Goal: Check status: Check status

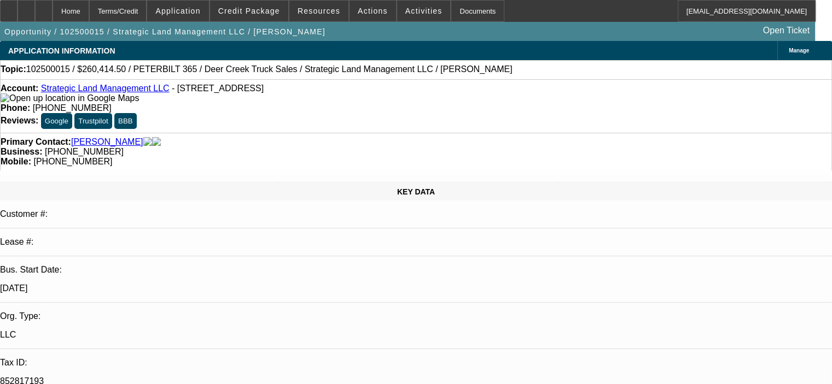
select select "0.15"
select select "2"
select select "0"
select select "6"
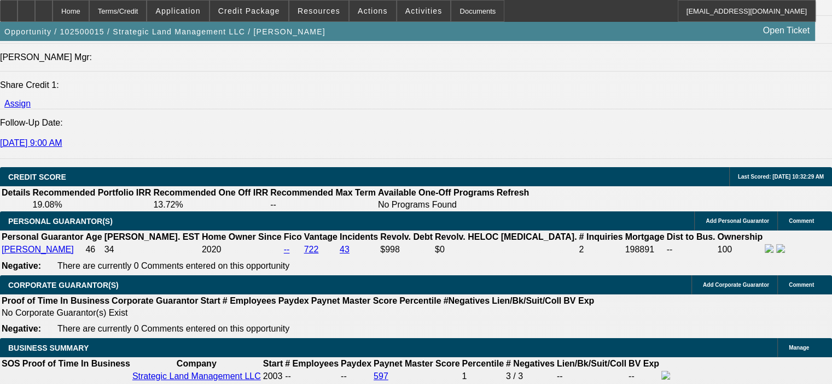
scroll to position [1476, 0]
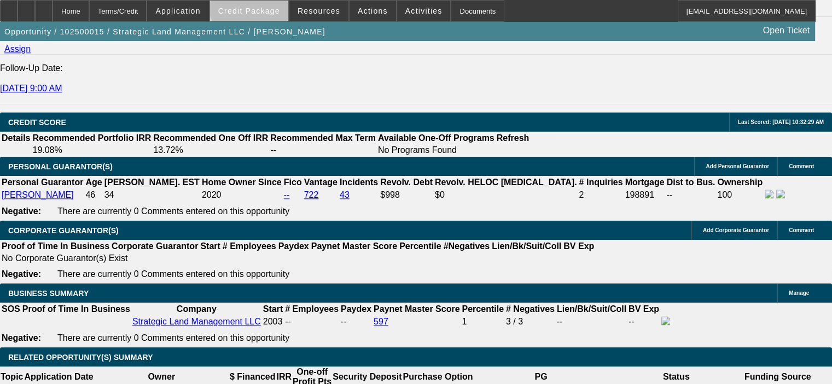
click at [267, 4] on span at bounding box center [249, 11] width 78 height 26
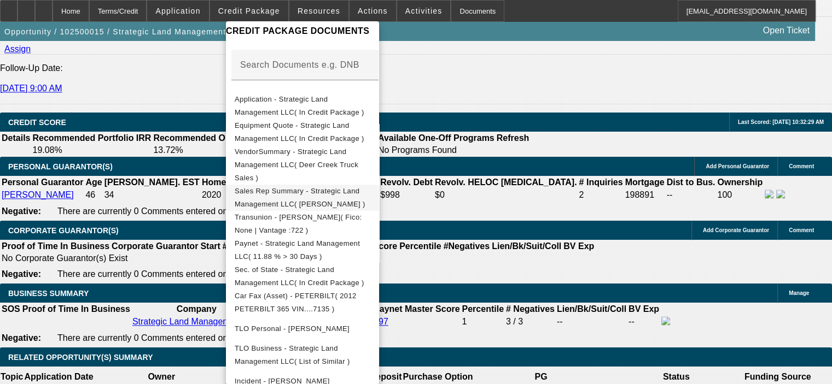
scroll to position [230, 0]
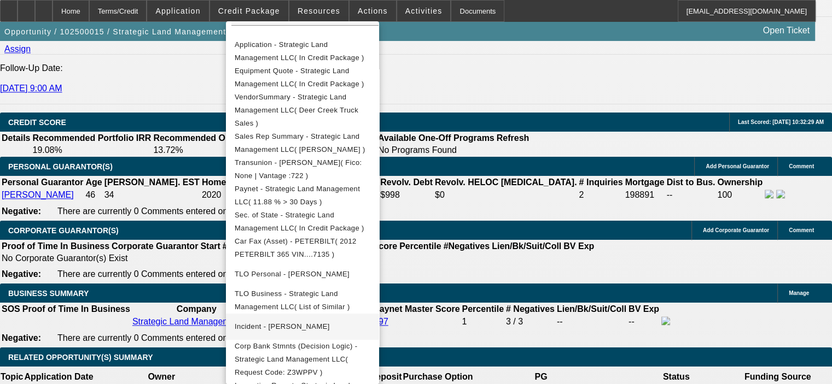
click at [303, 323] on span "Incident - [PERSON_NAME]" at bounding box center [282, 327] width 95 height 8
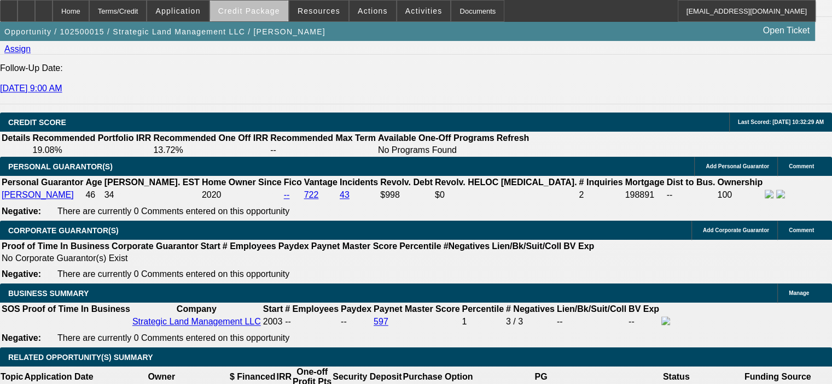
click at [280, 10] on span "Credit Package" at bounding box center [249, 11] width 62 height 9
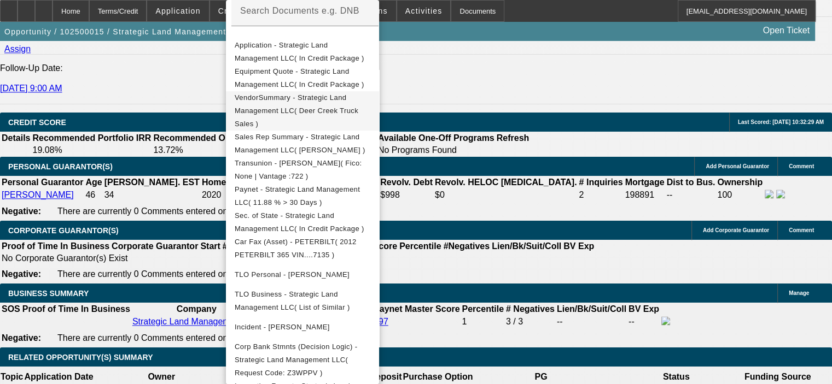
scroll to position [209, 0]
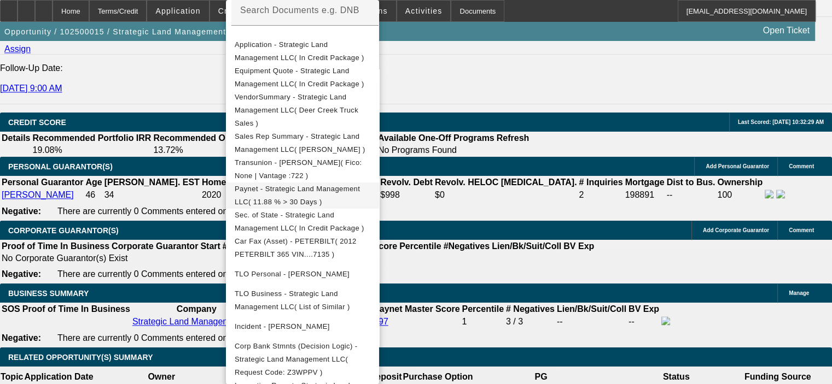
click at [336, 185] on span "Paynet - Strategic Land Management LLC( 11.88 % > 30 Days )" at bounding box center [297, 195] width 125 height 21
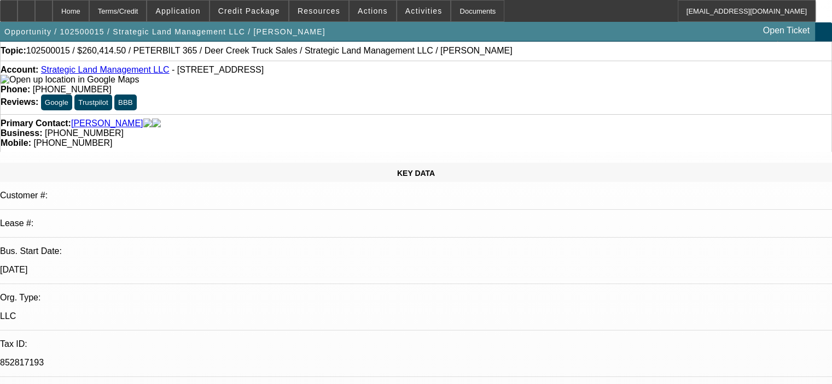
scroll to position [0, 0]
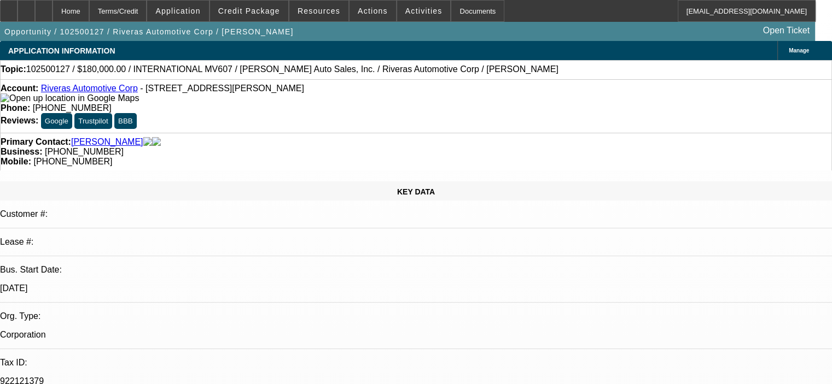
select select "0"
select select "6"
select select "0"
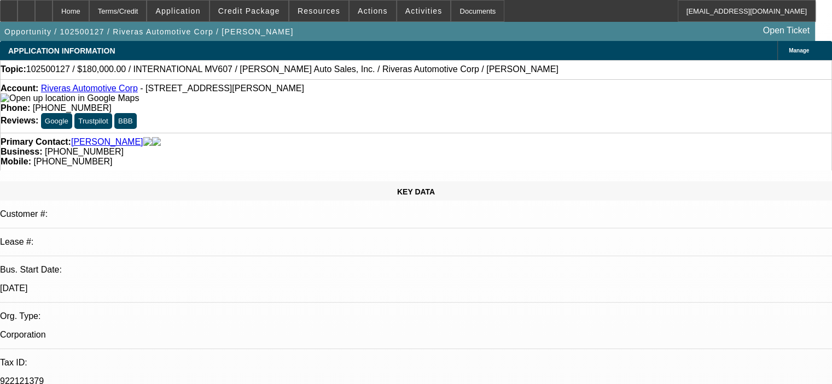
select select "0"
select select "6"
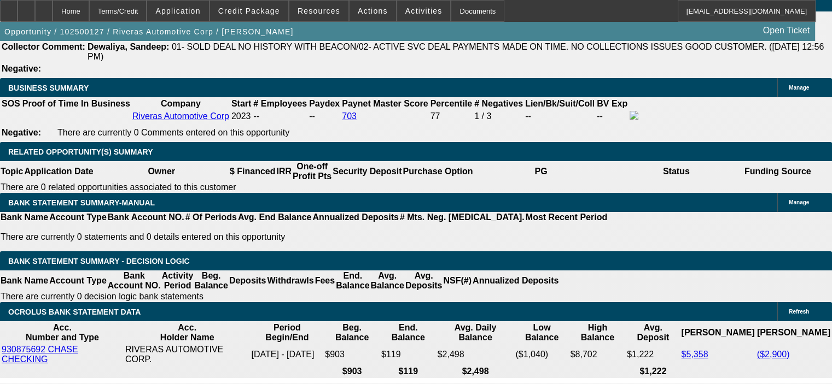
scroll to position [276, 0]
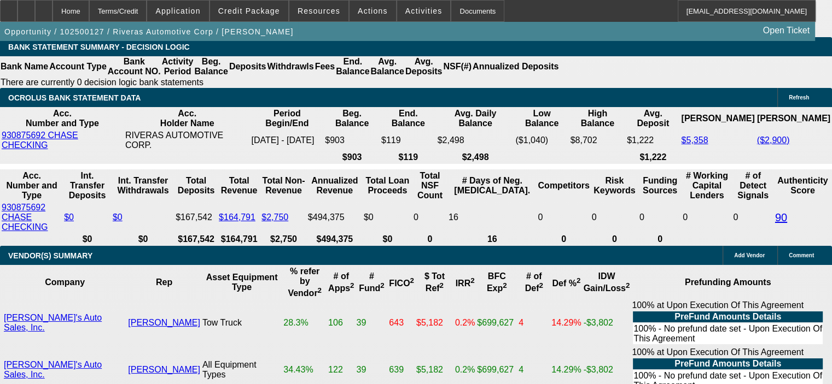
scroll to position [1961, 0]
